Goal: Leave review/rating: Share an evaluation or opinion about a product, service, or content

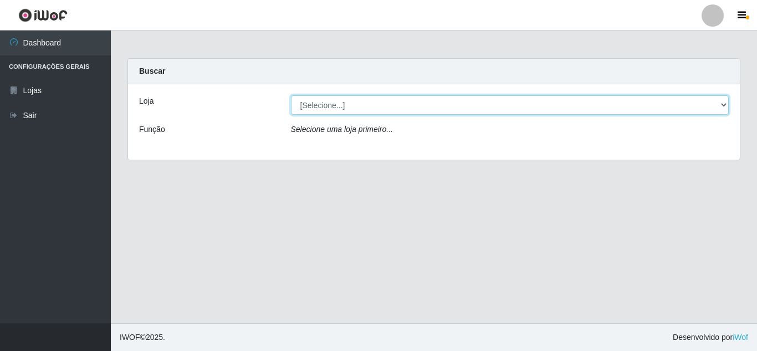
drag, startPoint x: 517, startPoint y: 105, endPoint x: 518, endPoint y: 113, distance: 8.4
click at [518, 105] on select "[Selecione...] Queiroz Atacadão - [GEOGRAPHIC_DATA]" at bounding box center [510, 104] width 438 height 19
select select "225"
click at [291, 95] on select "[Selecione...] Queiroz Atacadão - [GEOGRAPHIC_DATA]" at bounding box center [510, 104] width 438 height 19
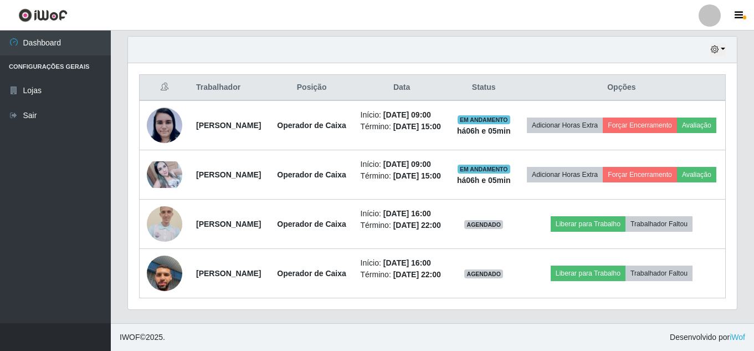
scroll to position [423, 0]
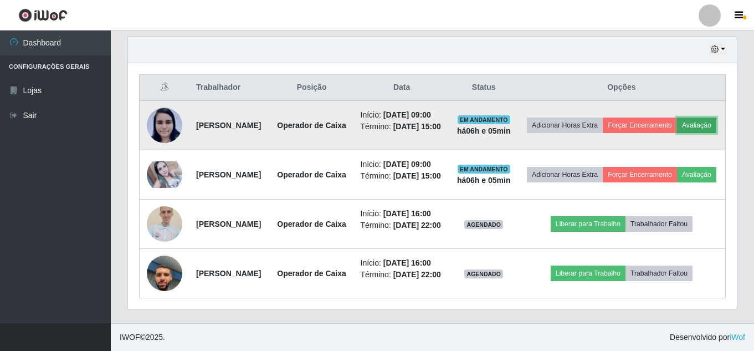
click at [677, 118] on button "Avaliação" at bounding box center [696, 126] width 39 height 16
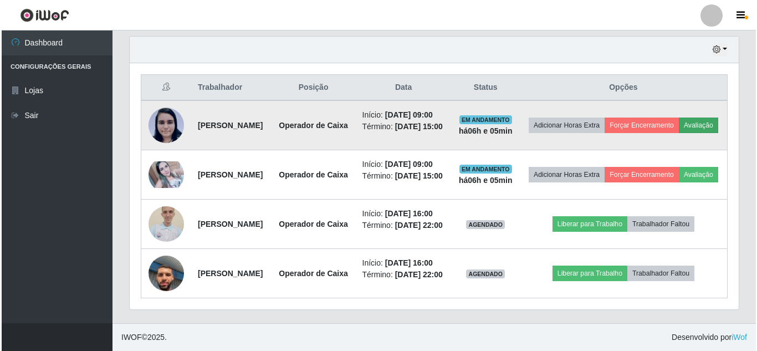
scroll to position [230, 604]
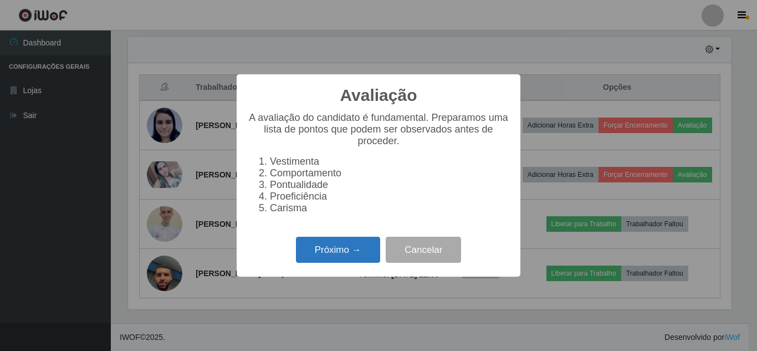
click at [333, 250] on button "Próximo →" at bounding box center [338, 250] width 84 height 26
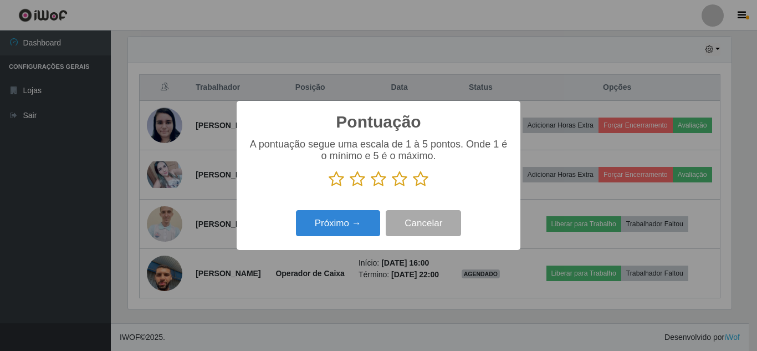
scroll to position [554065, 553692]
click at [418, 175] on icon at bounding box center [421, 179] width 16 height 17
click at [413, 187] on input "radio" at bounding box center [413, 187] width 0 height 0
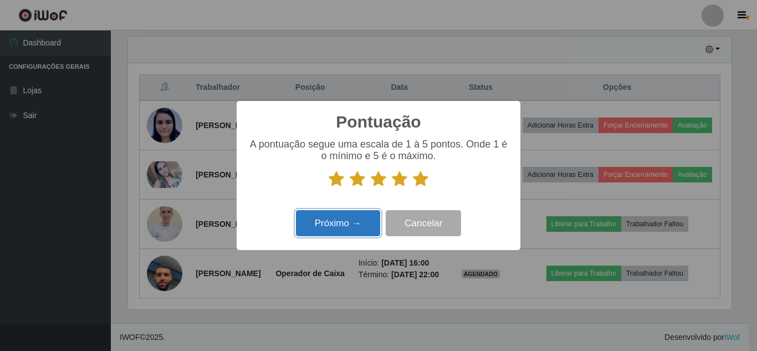
click at [346, 217] on button "Próximo →" at bounding box center [338, 223] width 84 height 26
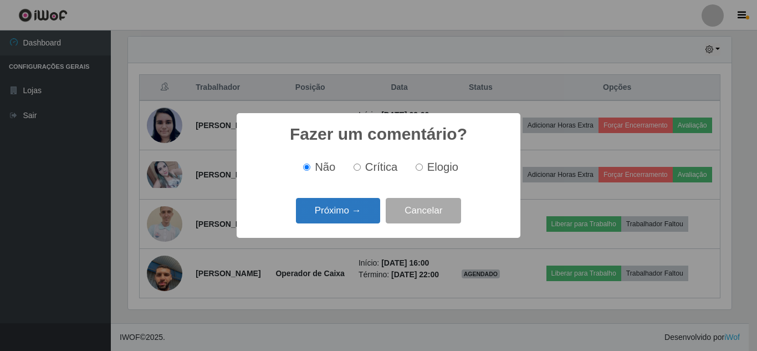
click at [352, 210] on button "Próximo →" at bounding box center [338, 211] width 84 height 26
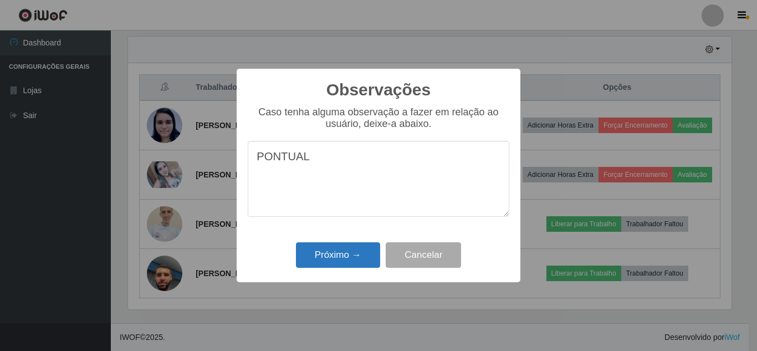
type textarea "PONTUAL"
drag, startPoint x: 348, startPoint y: 263, endPoint x: 358, endPoint y: 261, distance: 10.9
click at [349, 263] on button "Próximo →" at bounding box center [338, 255] width 84 height 26
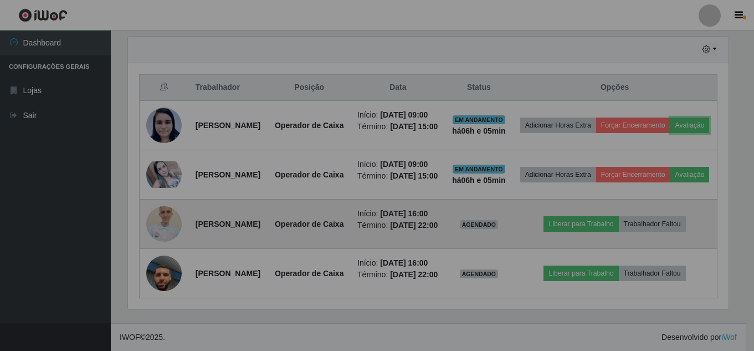
scroll to position [230, 609]
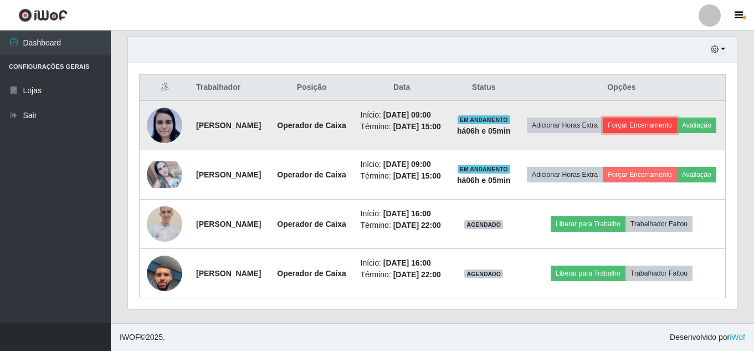
click at [666, 118] on button "Forçar Encerramento" at bounding box center [640, 126] width 74 height 16
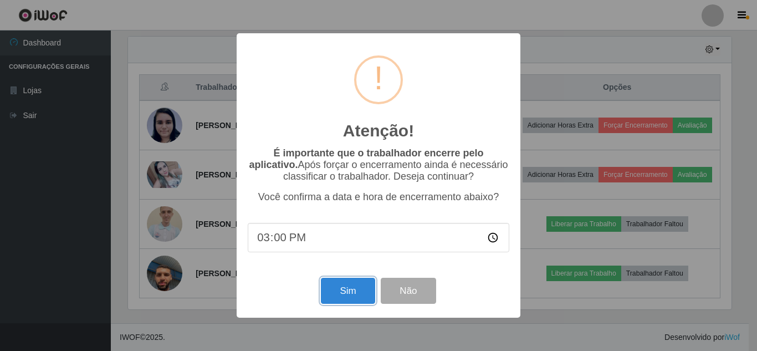
click at [356, 293] on button "Sim" at bounding box center [348, 291] width 54 height 26
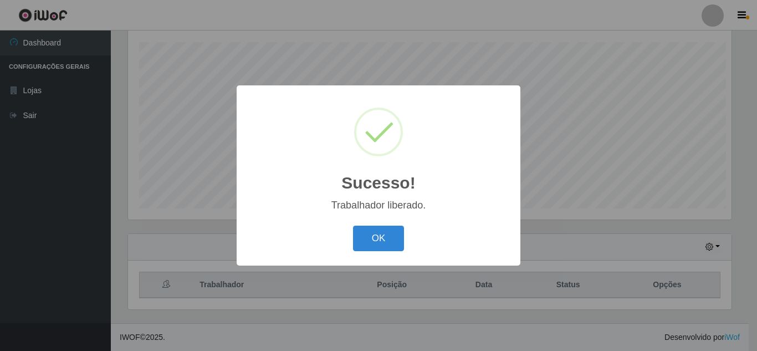
click at [629, 174] on div "Sucesso! × Trabalhador liberado. OK Cancel" at bounding box center [378, 175] width 757 height 351
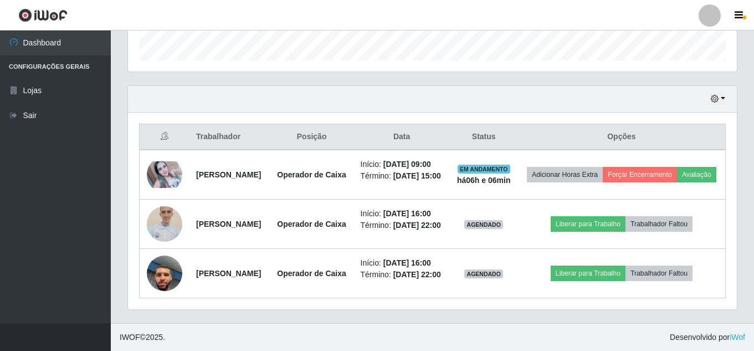
scroll to position [387, 0]
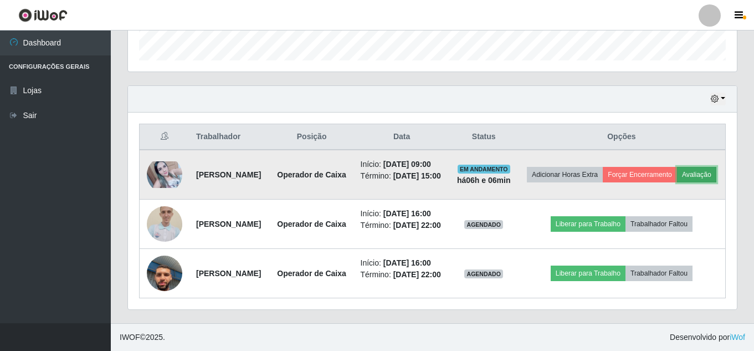
click at [677, 167] on button "Avaliação" at bounding box center [696, 175] width 39 height 16
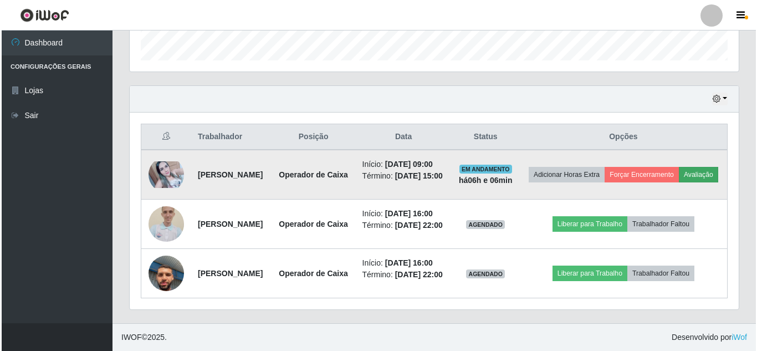
scroll to position [230, 604]
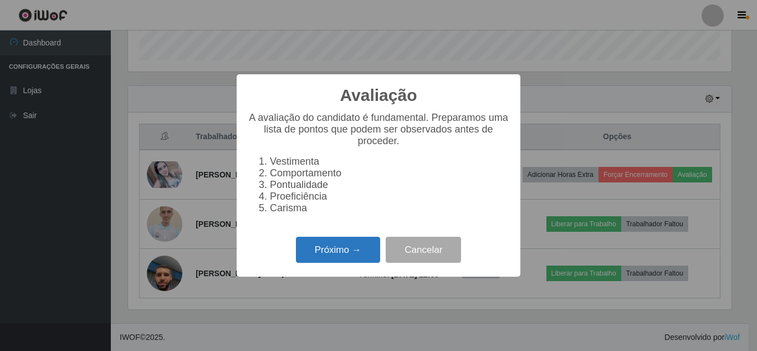
click at [363, 256] on button "Próximo →" at bounding box center [338, 250] width 84 height 26
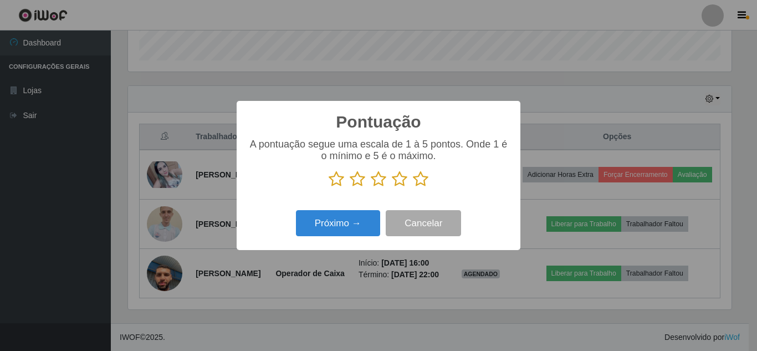
drag, startPoint x: 423, startPoint y: 183, endPoint x: 415, endPoint y: 183, distance: 8.3
click at [423, 182] on icon at bounding box center [421, 179] width 16 height 17
click at [413, 187] on input "radio" at bounding box center [413, 187] width 0 height 0
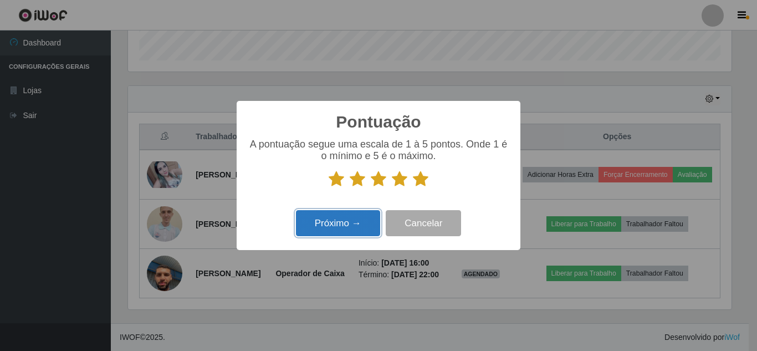
click at [346, 226] on button "Próximo →" at bounding box center [338, 223] width 84 height 26
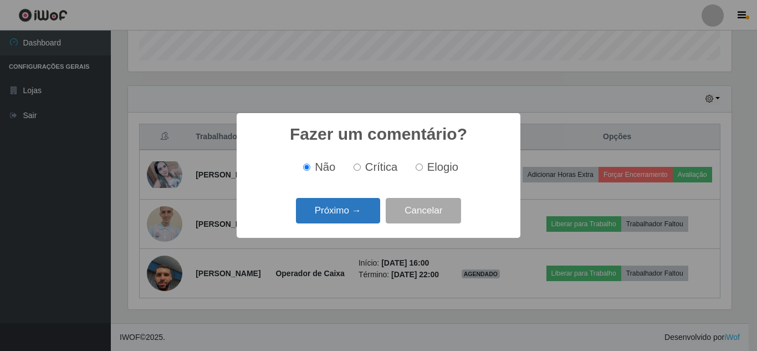
click at [323, 201] on button "Próximo →" at bounding box center [338, 211] width 84 height 26
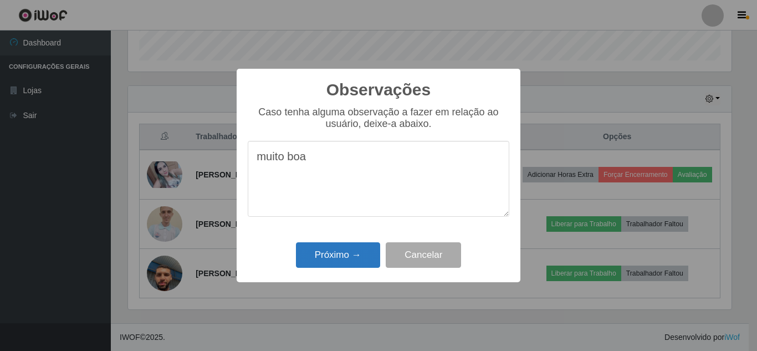
type textarea "muito boa"
click at [329, 254] on button "Próximo →" at bounding box center [338, 255] width 84 height 26
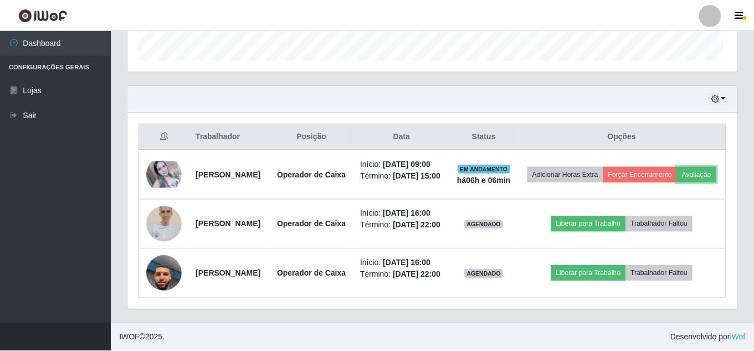
scroll to position [230, 609]
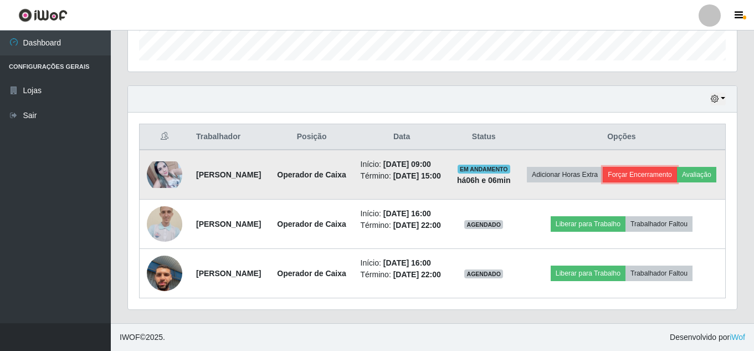
click at [671, 167] on button "Forçar Encerramento" at bounding box center [640, 175] width 74 height 16
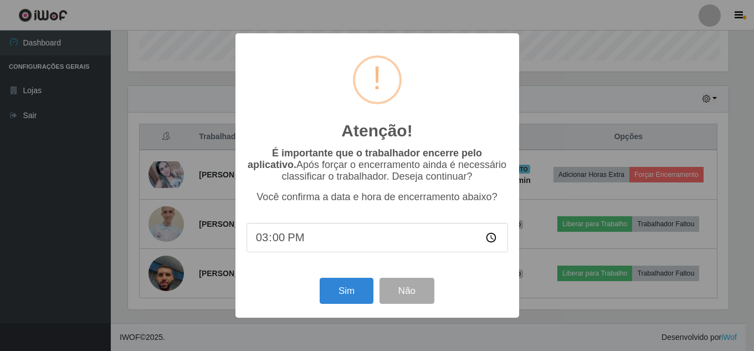
scroll to position [361, 0]
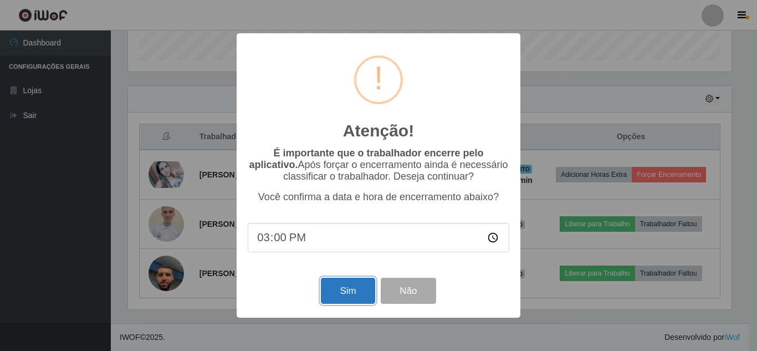
click at [365, 288] on button "Sim" at bounding box center [348, 291] width 54 height 26
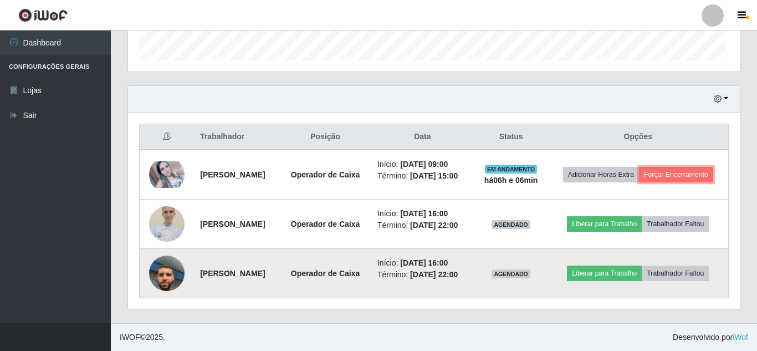
scroll to position [0, 0]
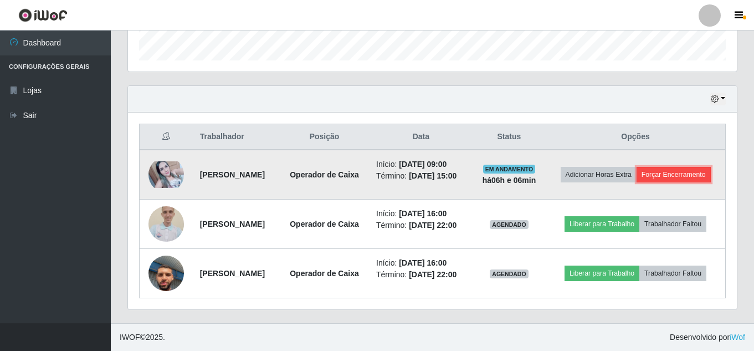
click at [655, 167] on button "Forçar Encerramento" at bounding box center [674, 175] width 74 height 16
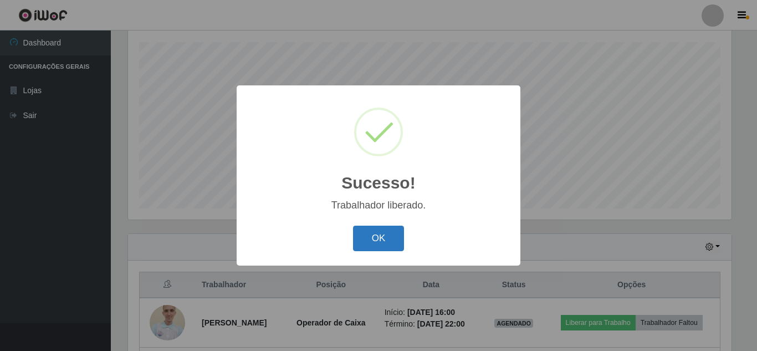
click at [384, 229] on button "OK" at bounding box center [379, 239] width 52 height 26
